Goal: Find specific page/section: Find specific page/section

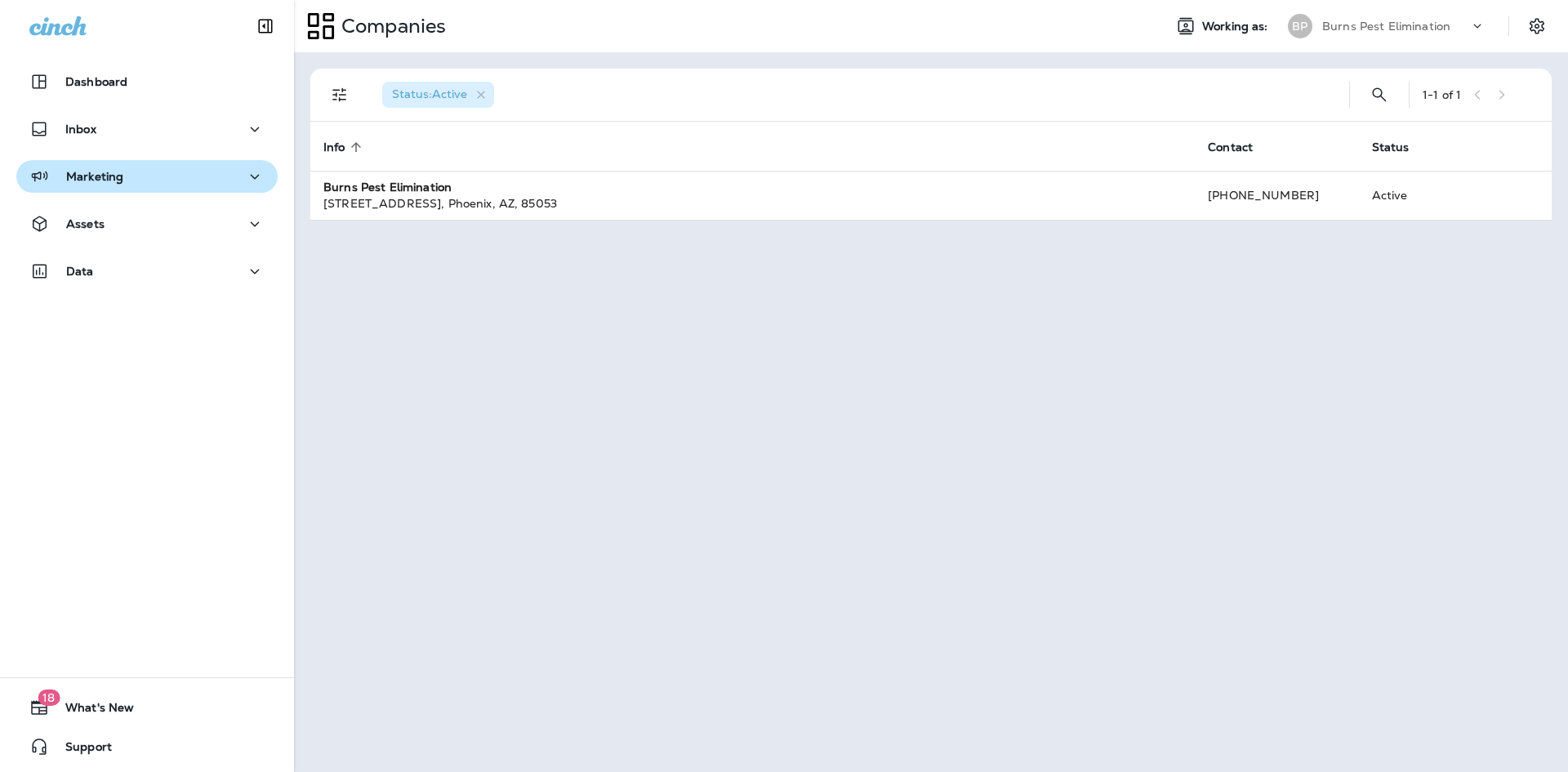
click at [147, 176] on div "Marketing" at bounding box center [147, 176] width 236 height 20
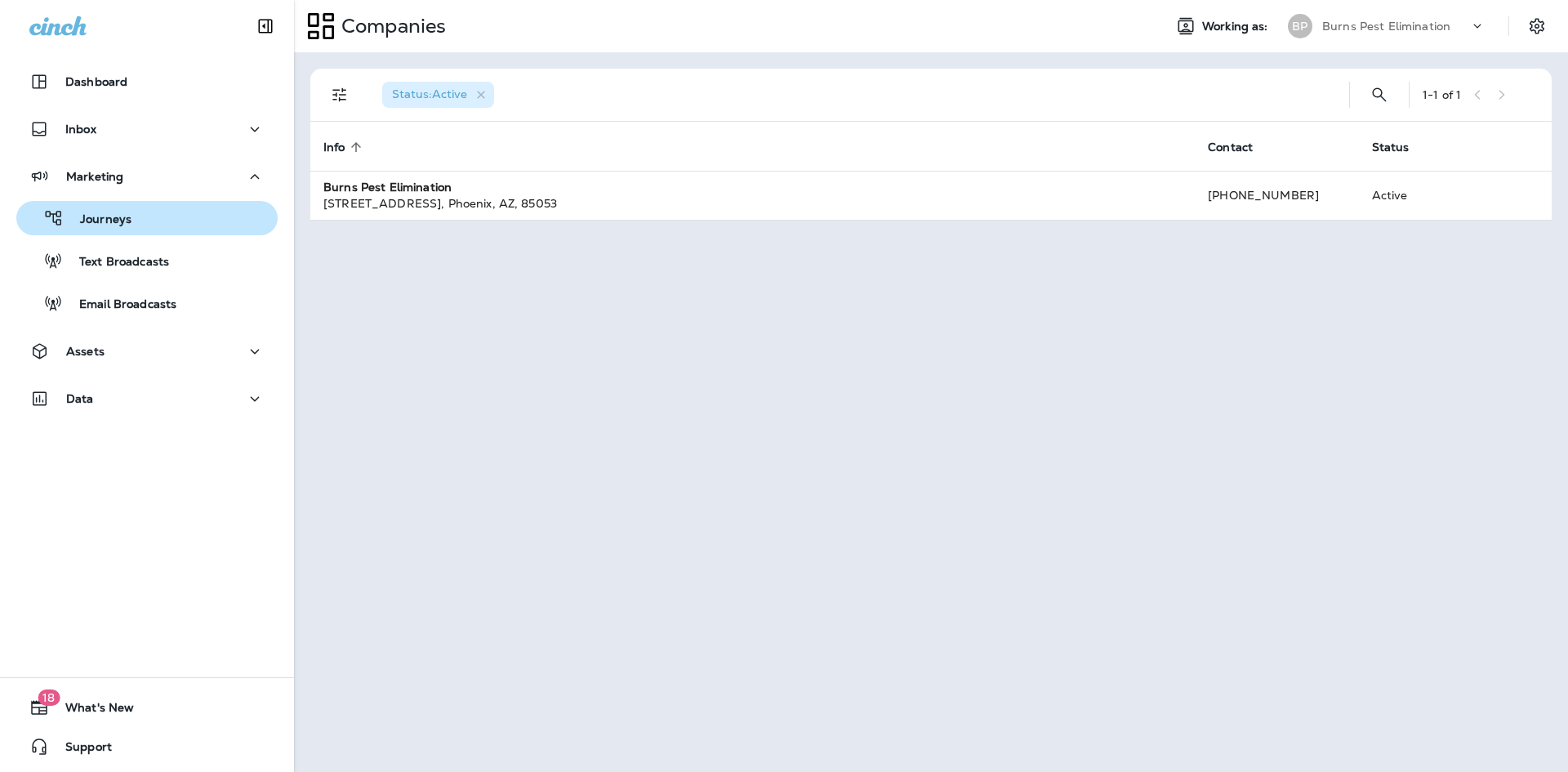
click at [141, 220] on div "Journeys" at bounding box center [147, 217] width 248 height 24
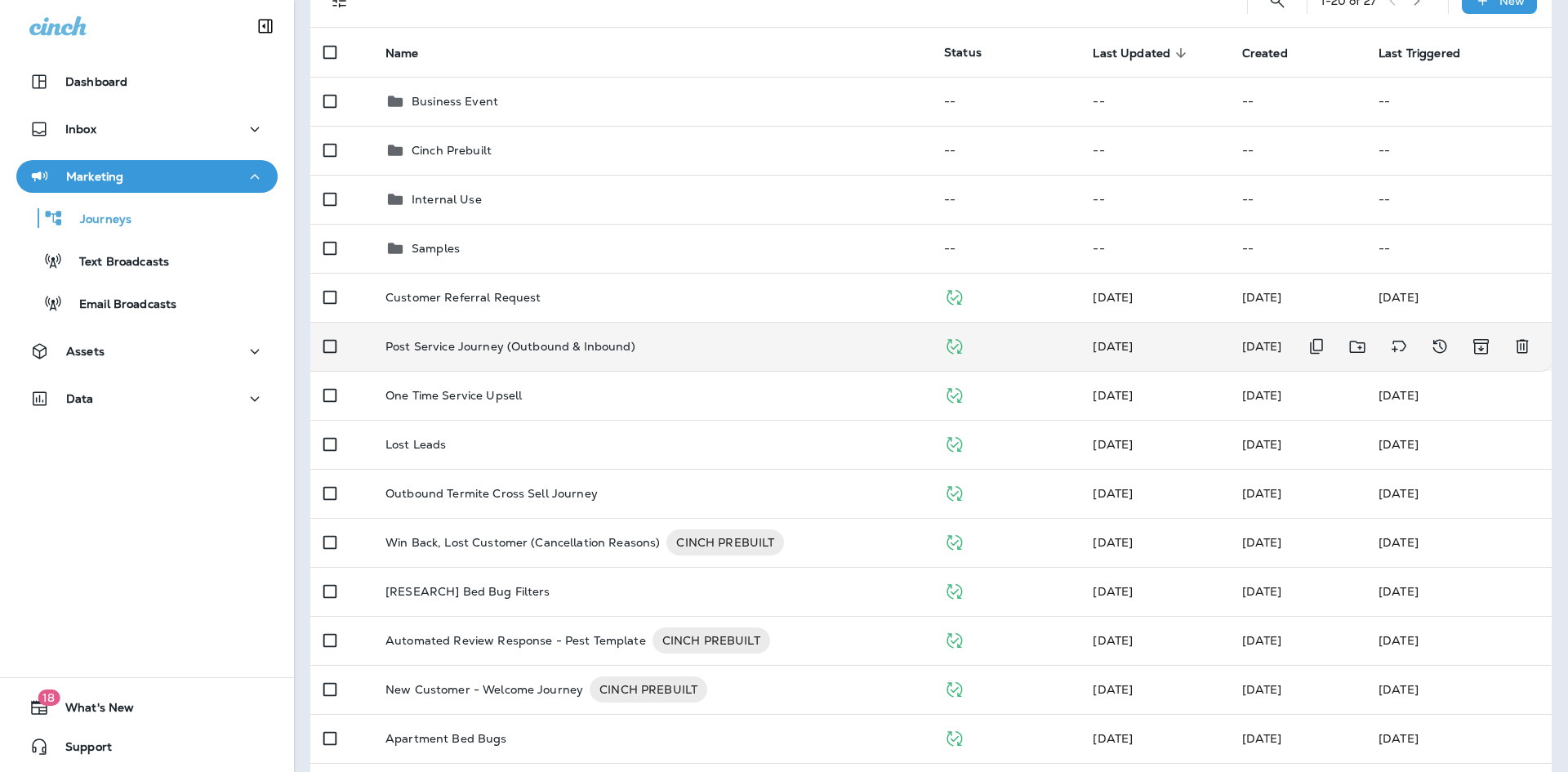
scroll to position [163, 0]
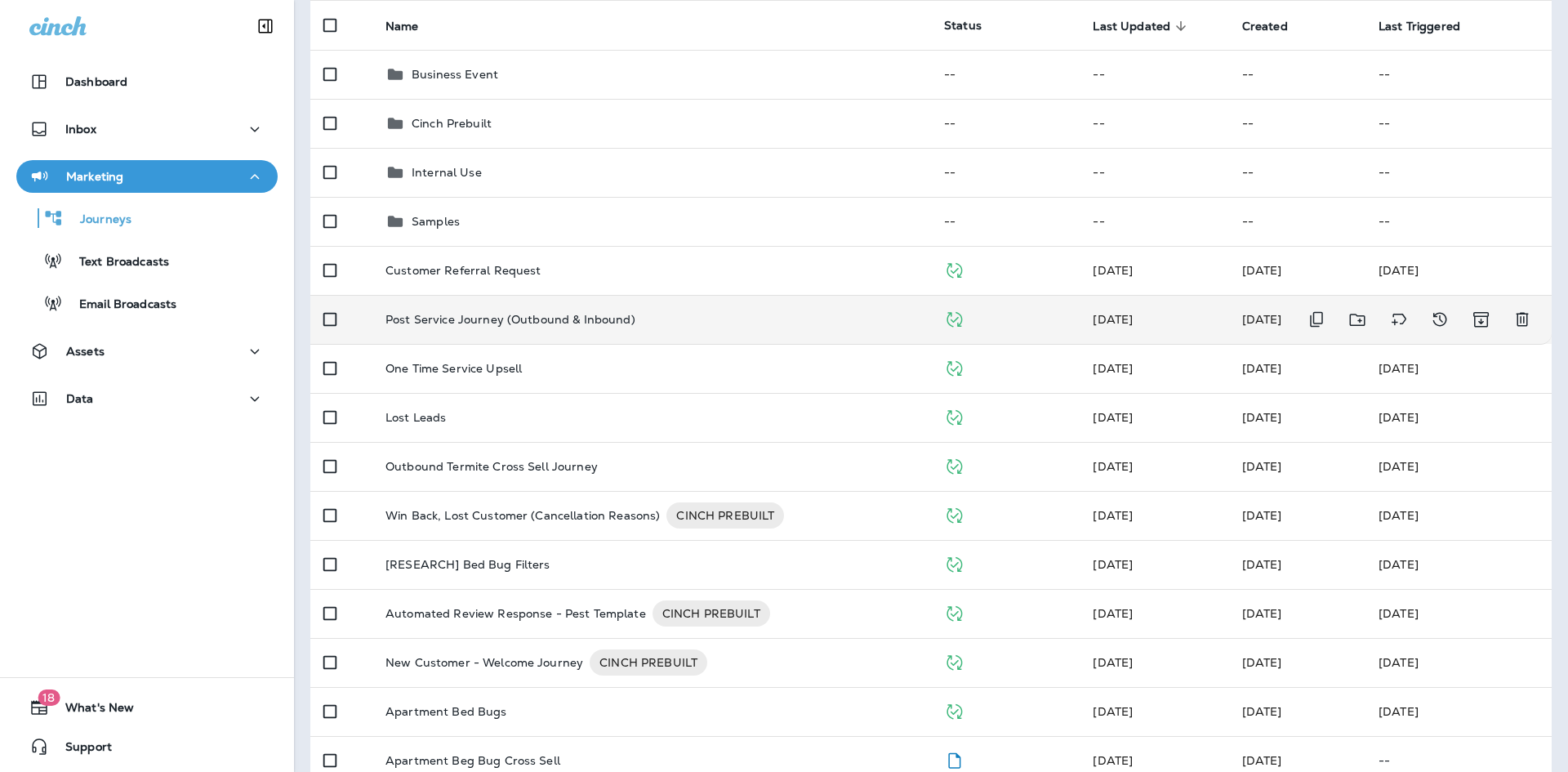
click at [527, 319] on p "Post Service Journey (Outbound & Inbound)" at bounding box center [510, 319] width 250 height 13
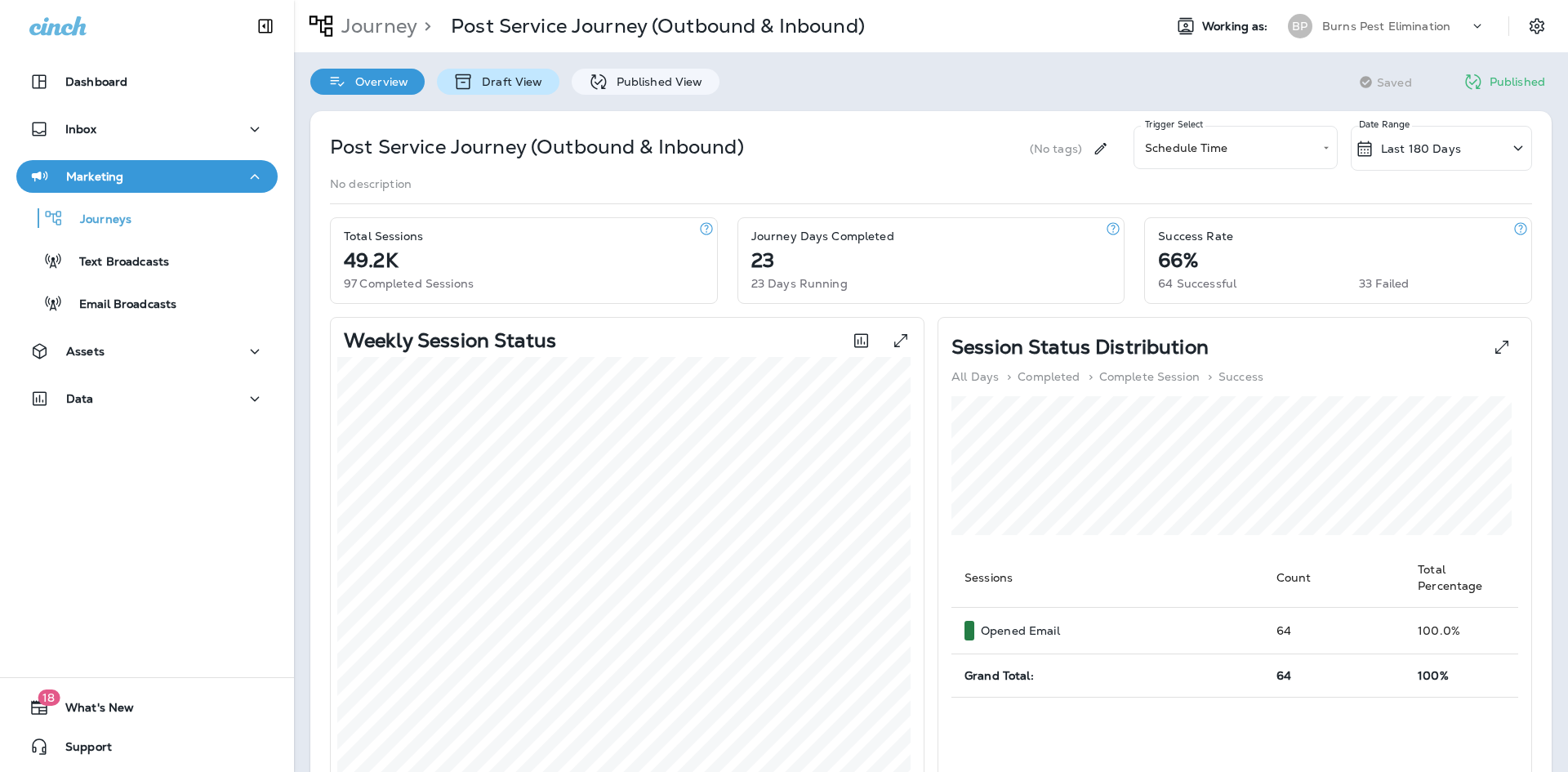
click at [521, 91] on div "Draft View" at bounding box center [497, 81] width 122 height 26
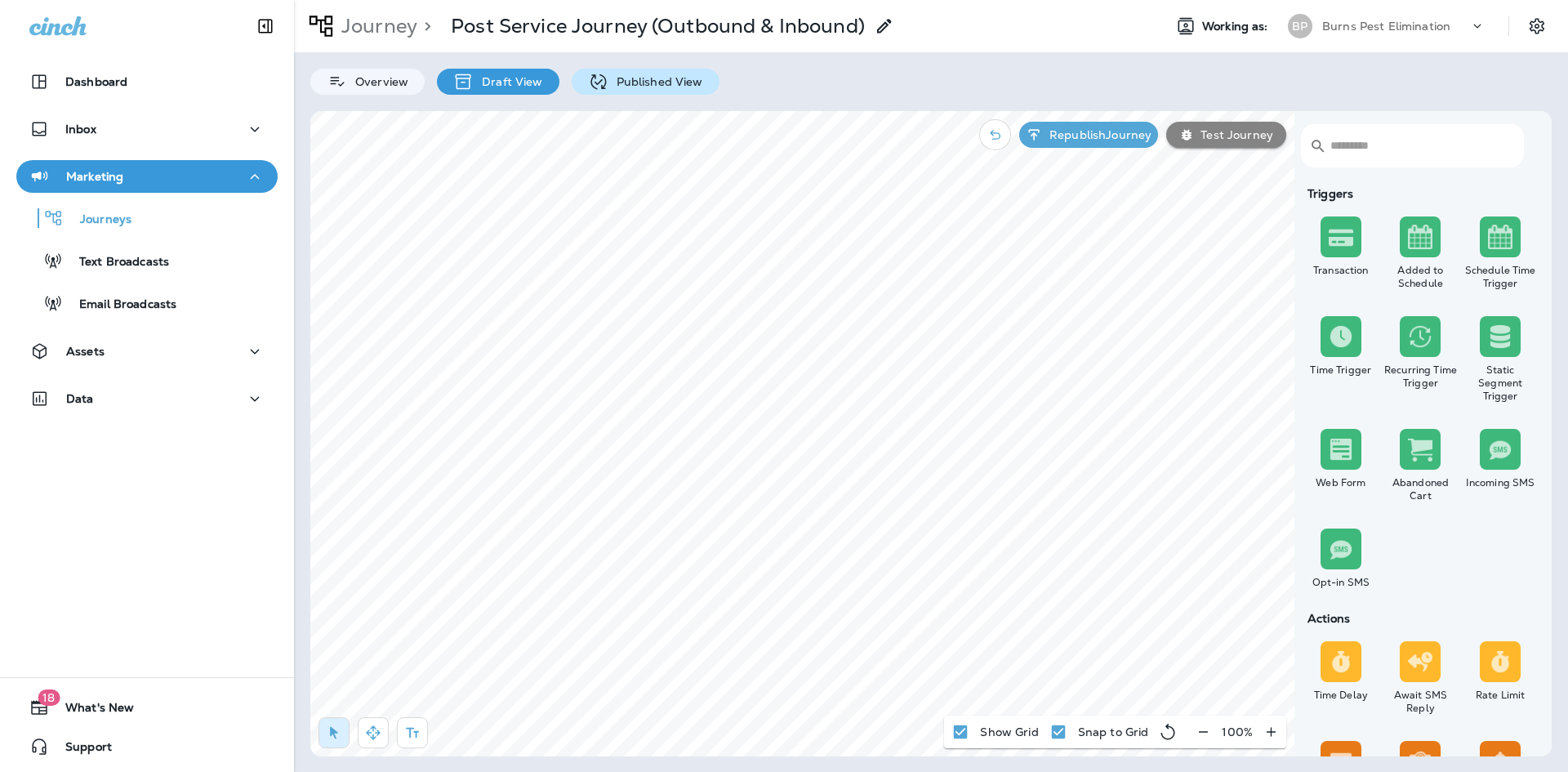
click at [637, 86] on p "Published View" at bounding box center [656, 82] width 95 height 13
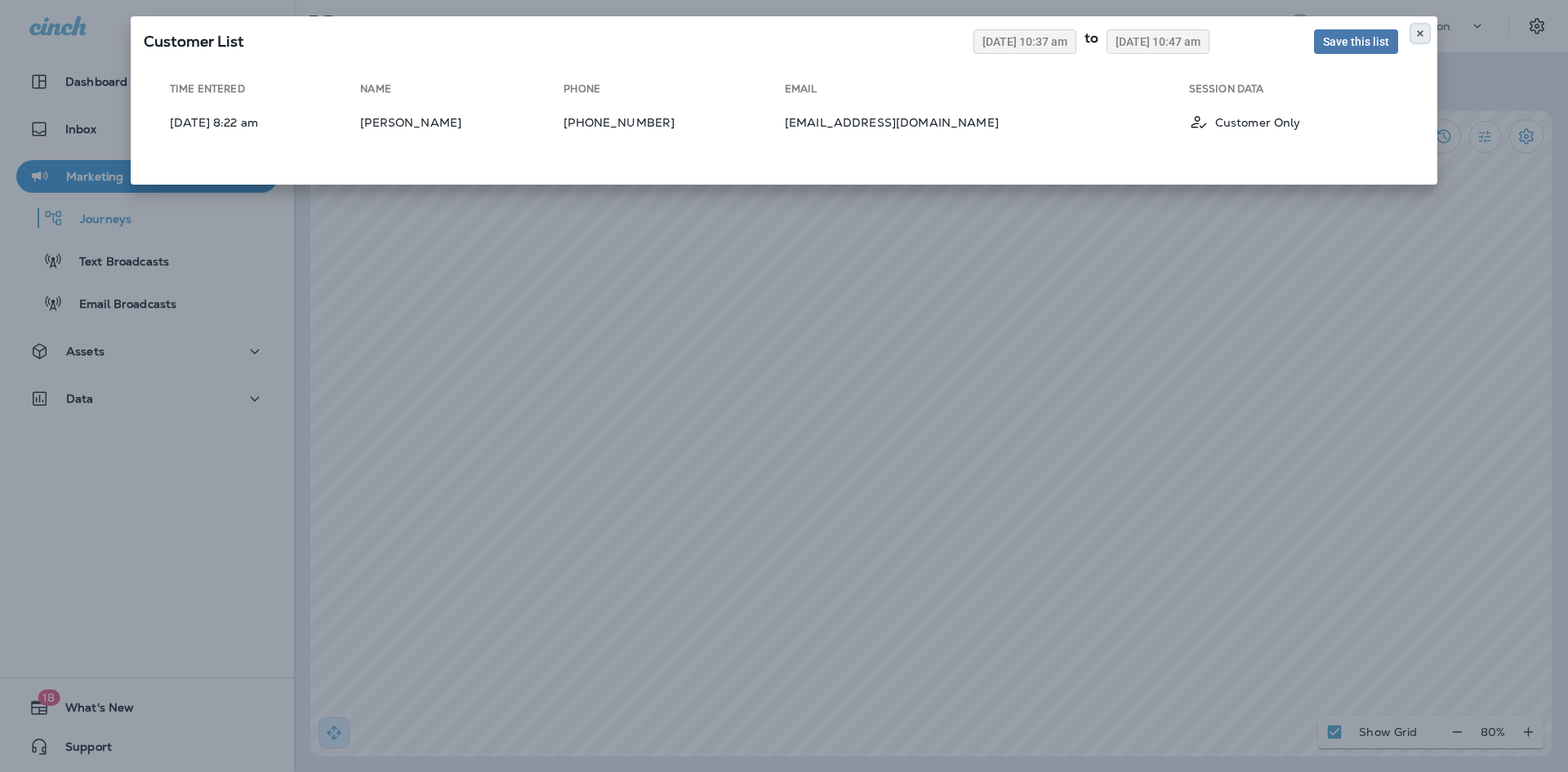
click at [1419, 35] on use at bounding box center [1420, 33] width 6 height 7
